Goal: Transaction & Acquisition: Register for event/course

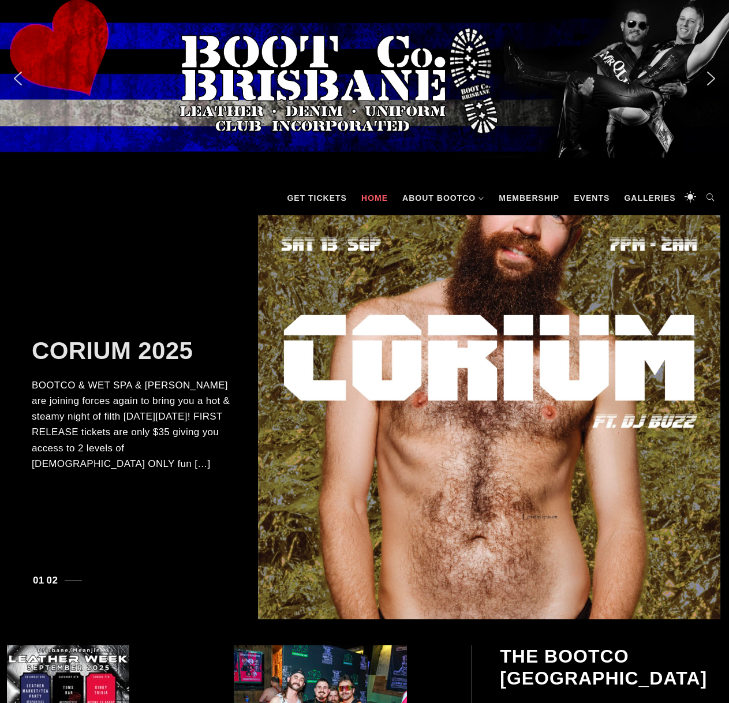
click at [369, 201] on link "Home" at bounding box center [375, 198] width 38 height 35
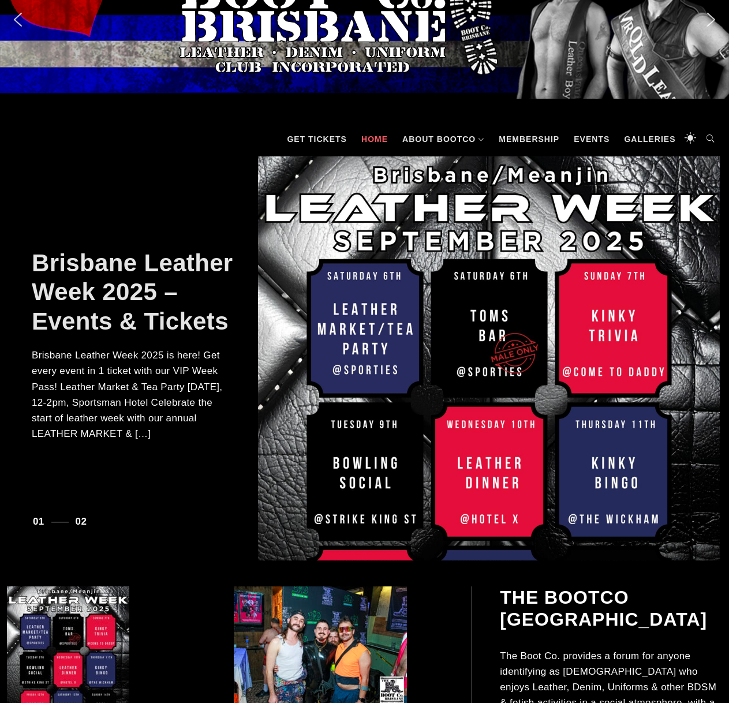
scroll to position [116, 0]
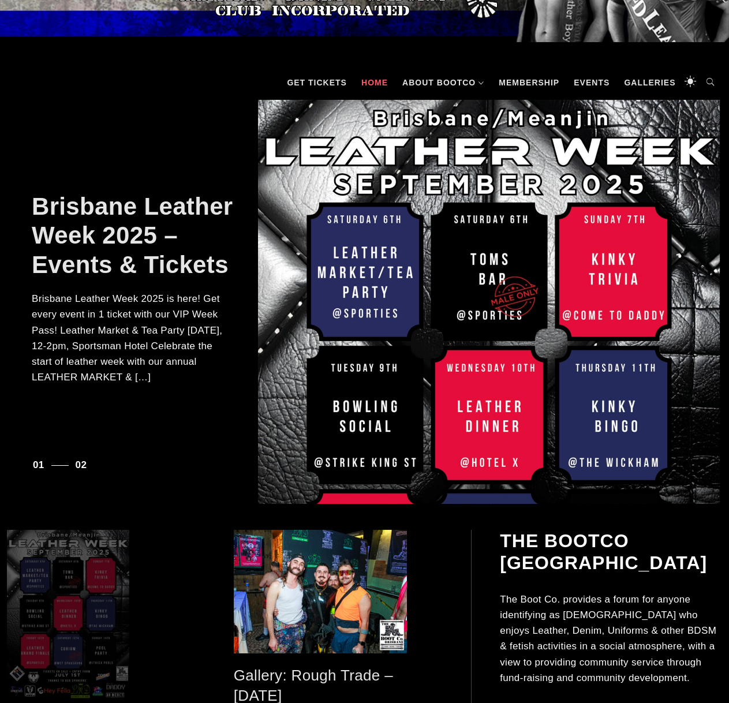
click at [71, 615] on span at bounding box center [112, 616] width 210 height 173
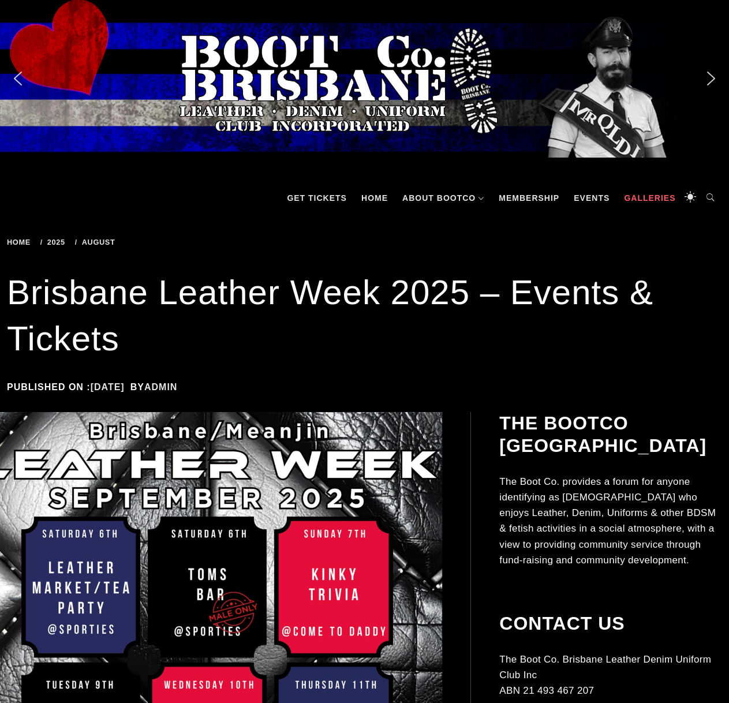
click at [663, 205] on link "Galleries" at bounding box center [650, 198] width 63 height 35
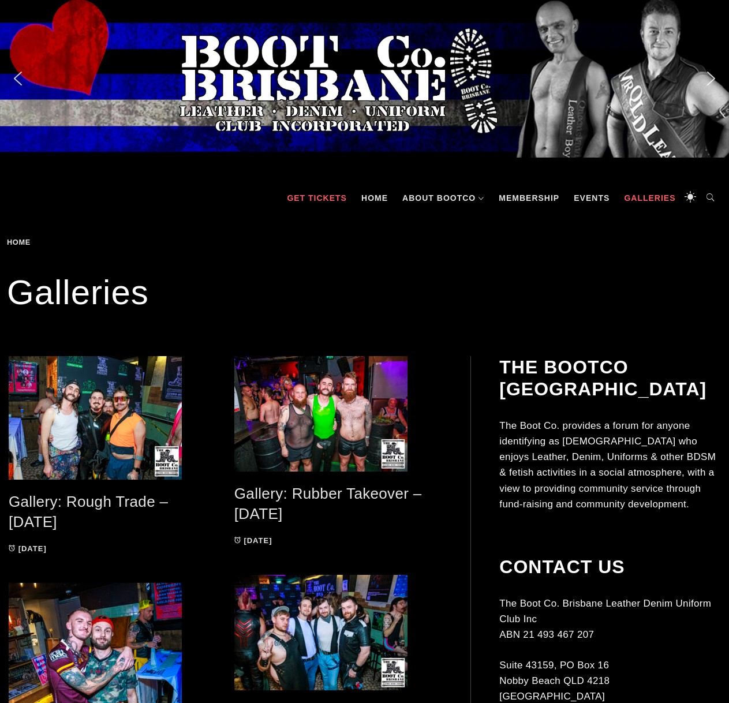
click at [338, 212] on link "GET TICKETS" at bounding box center [317, 198] width 72 height 35
